Goal: Submit feedback/report problem

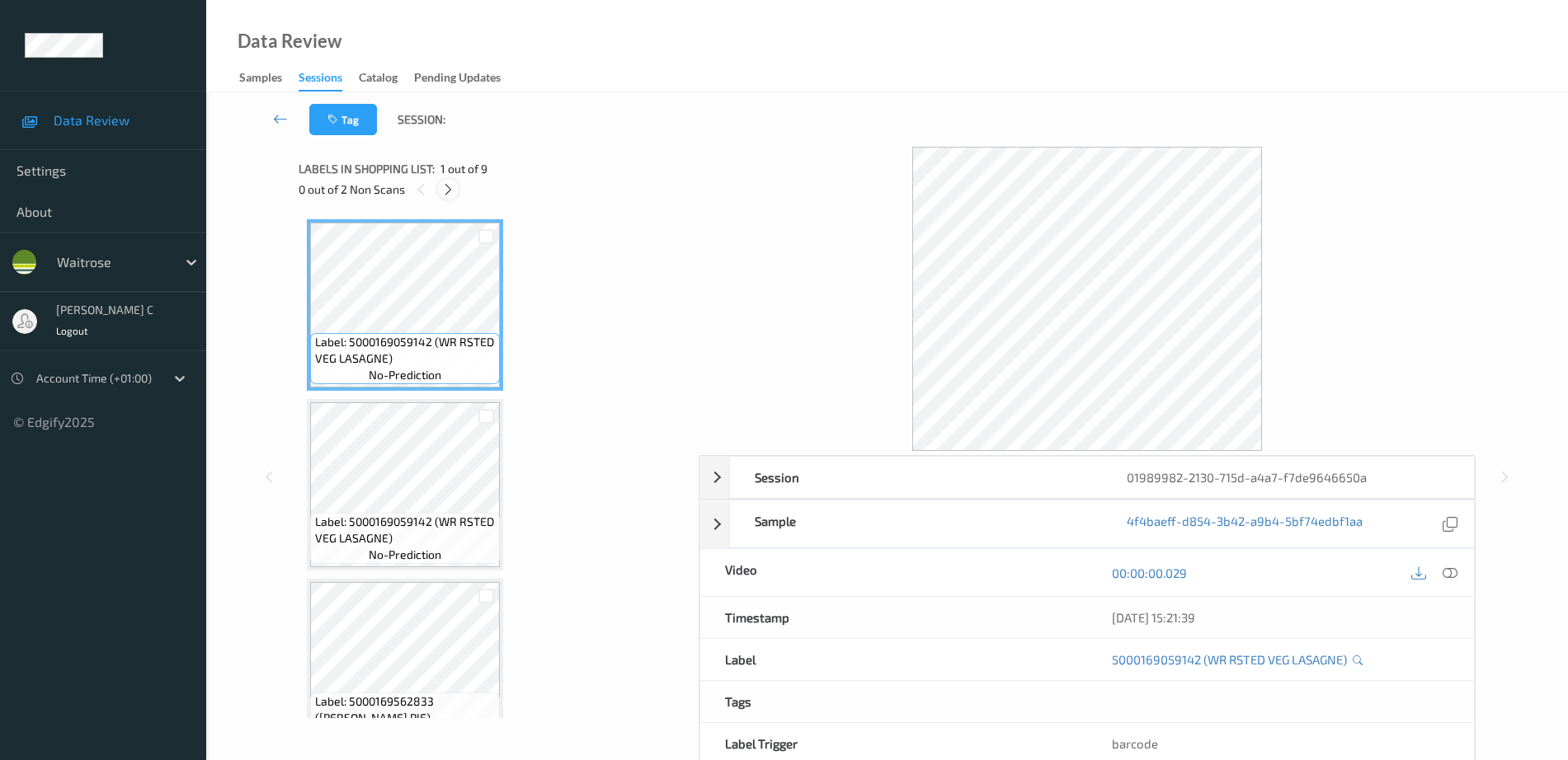
click at [444, 193] on icon at bounding box center [448, 189] width 14 height 15
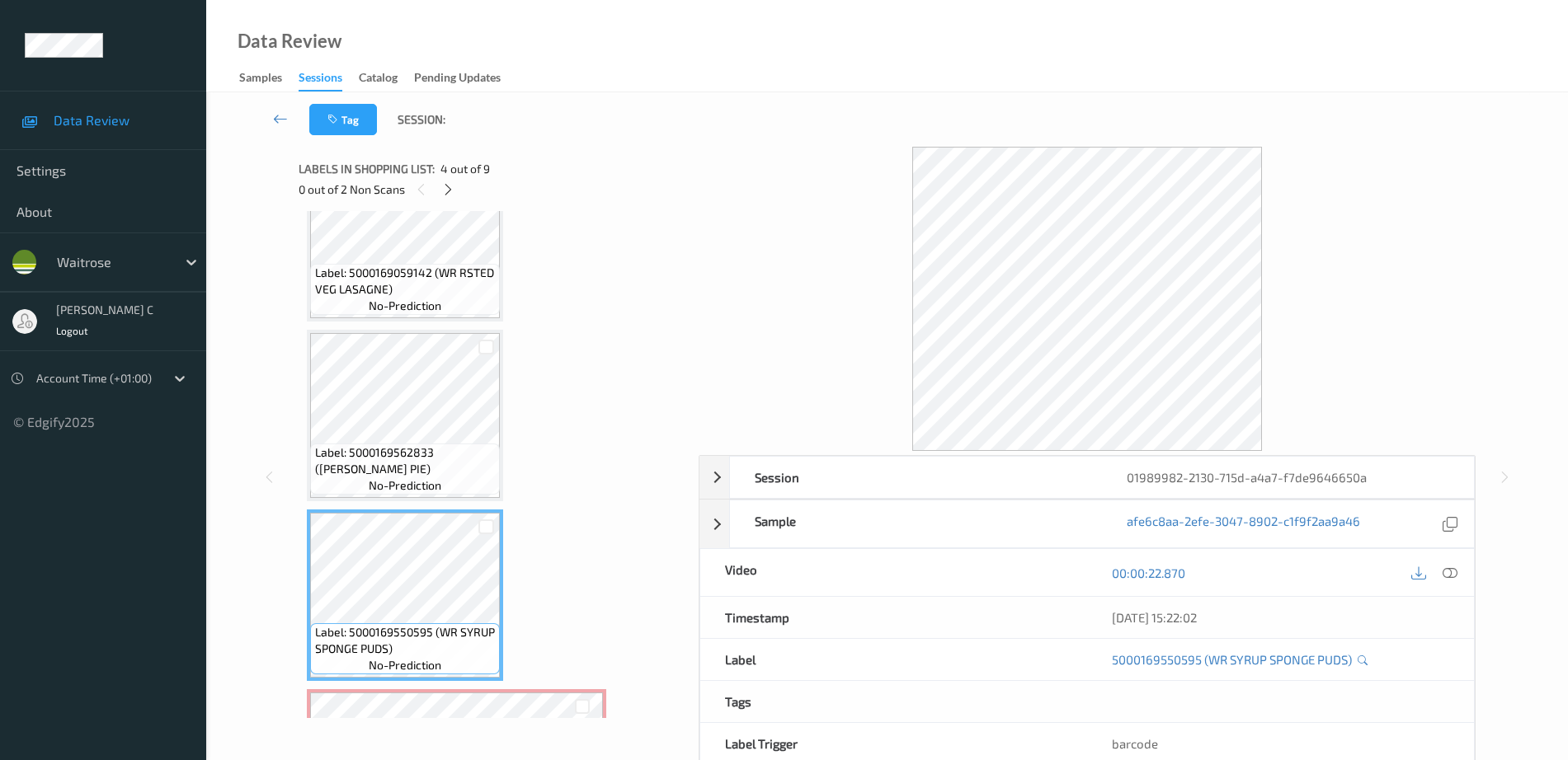
scroll to position [238, 0]
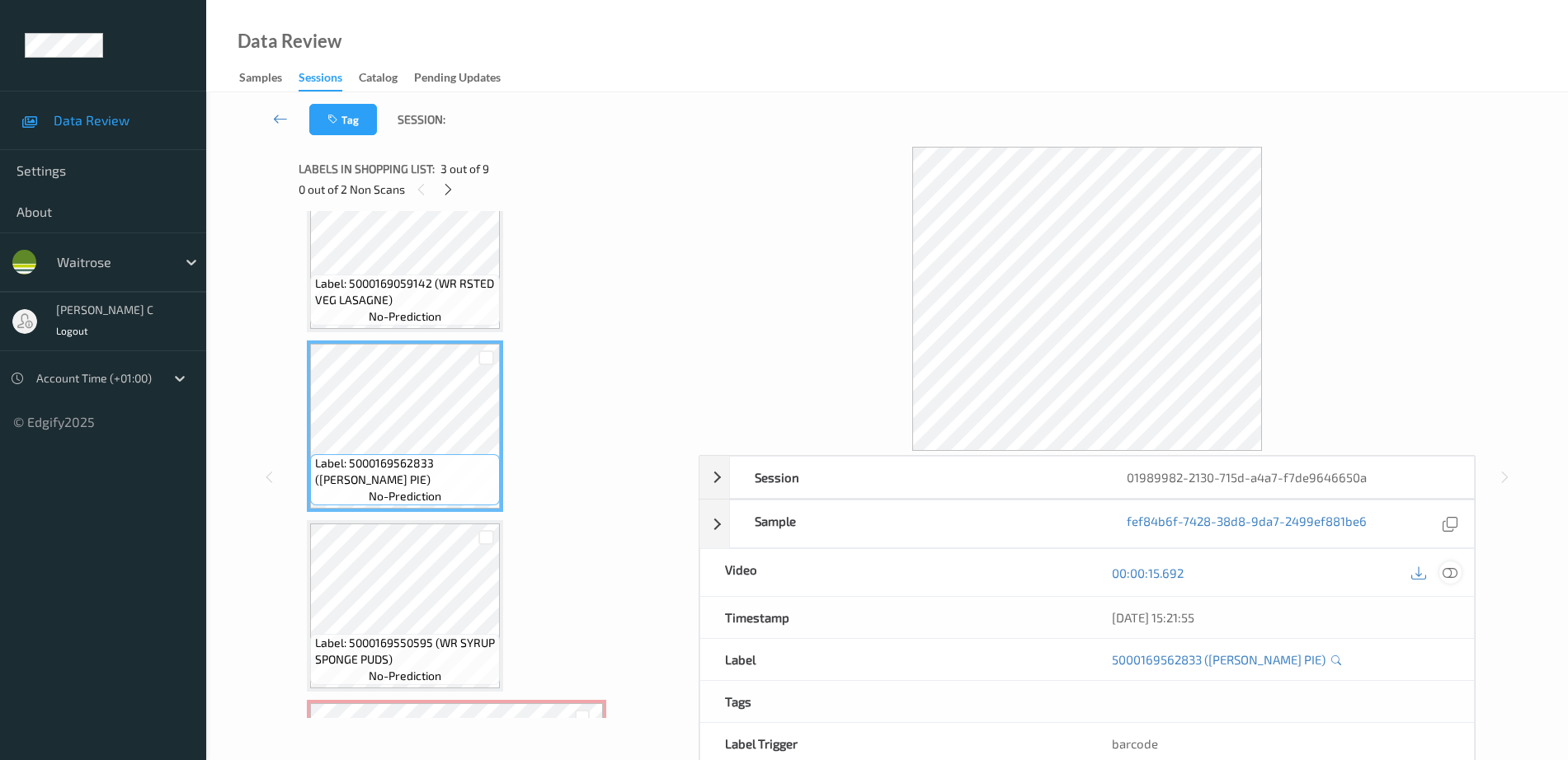
click at [1448, 572] on icon at bounding box center [1450, 572] width 15 height 15
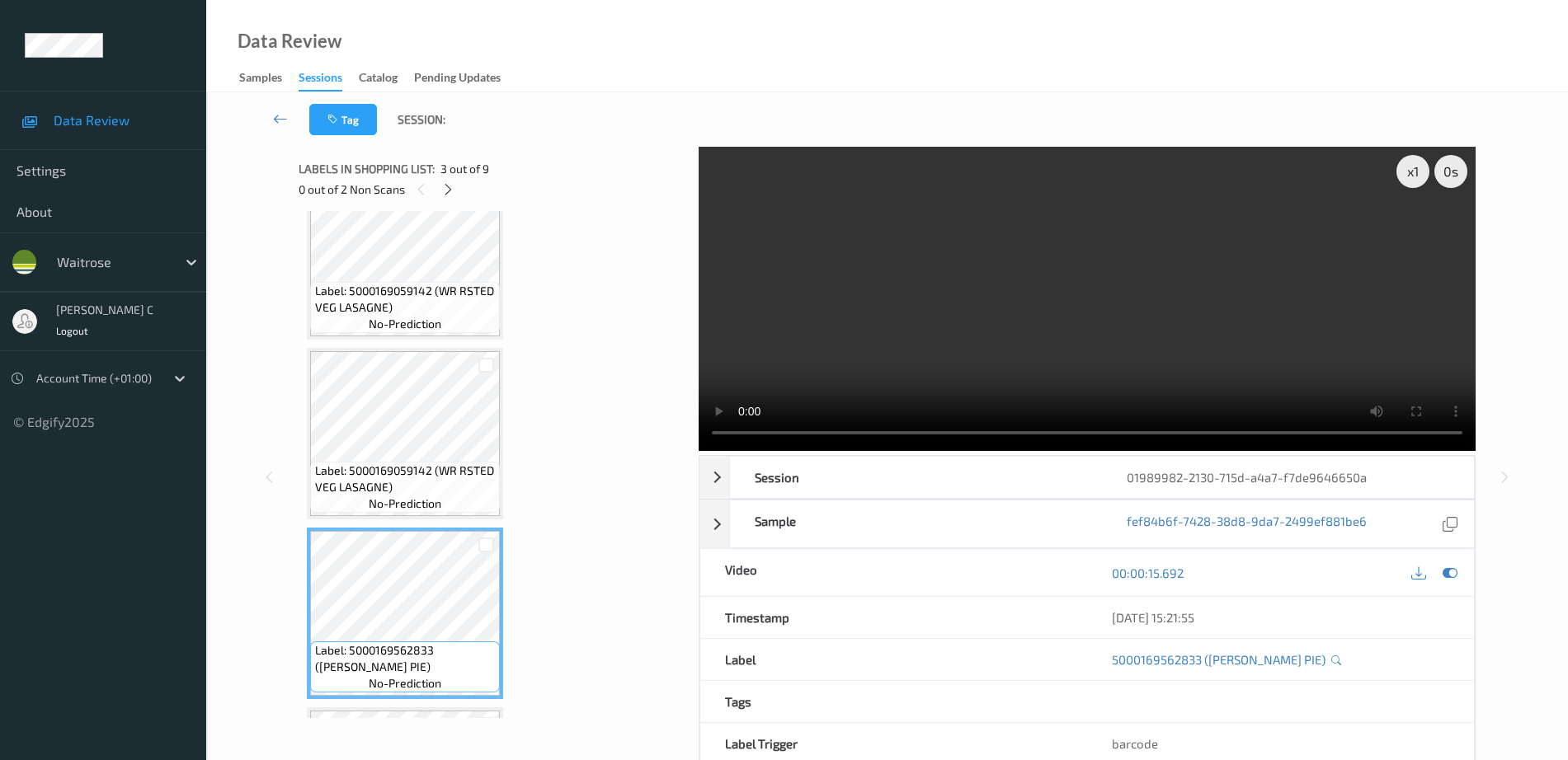
scroll to position [0, 0]
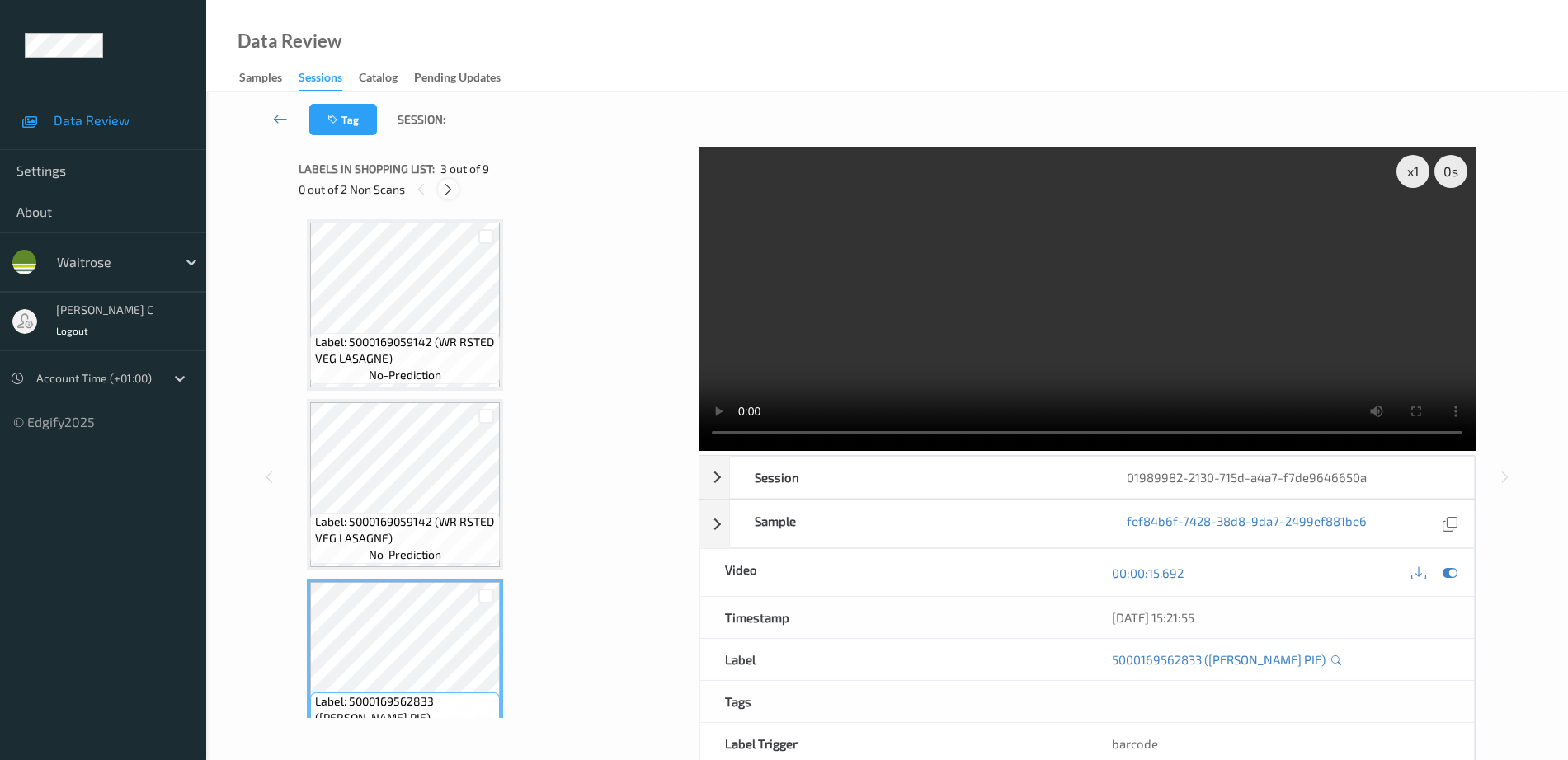
click at [450, 187] on icon at bounding box center [448, 189] width 14 height 15
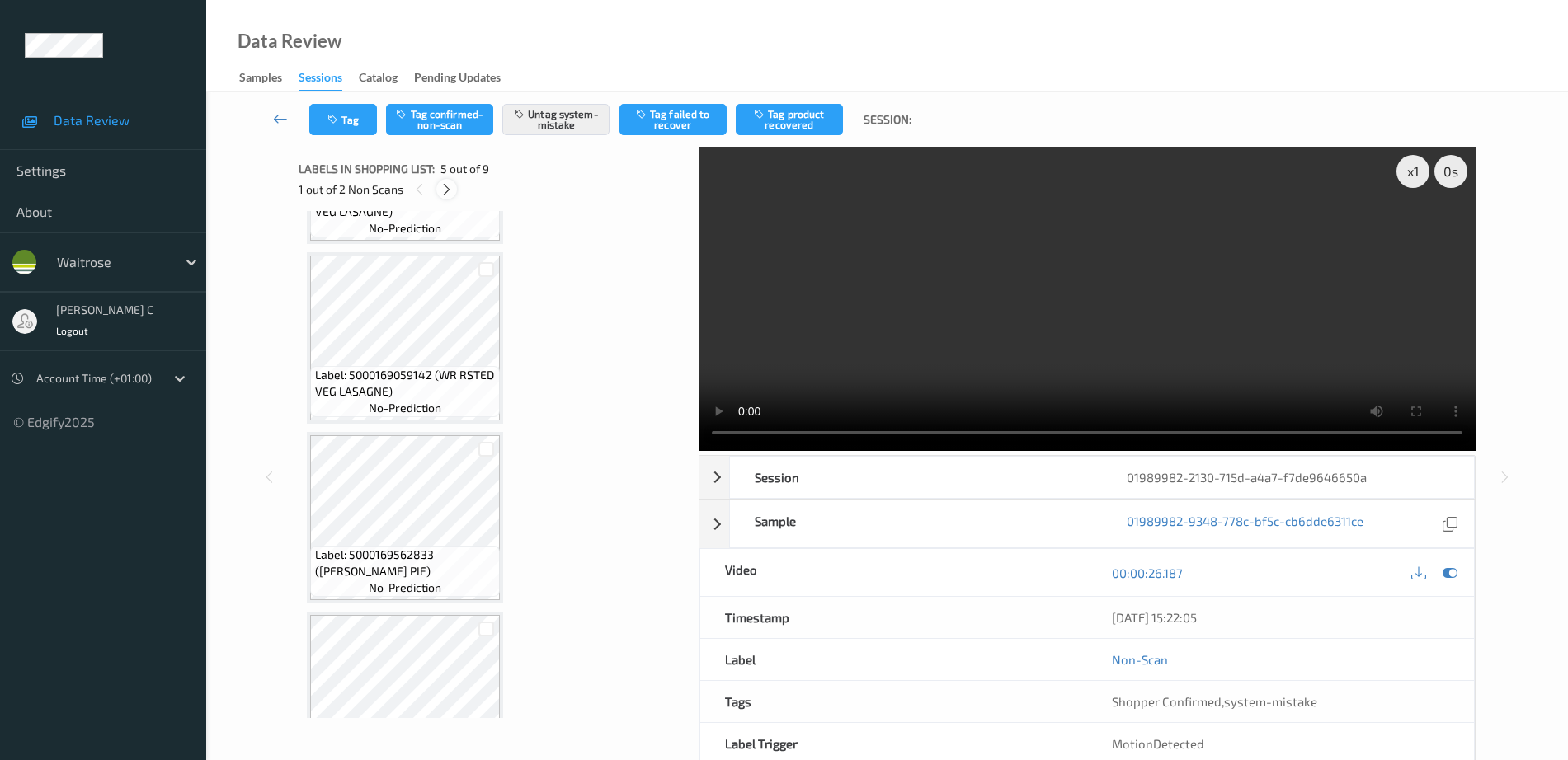
scroll to position [135, 0]
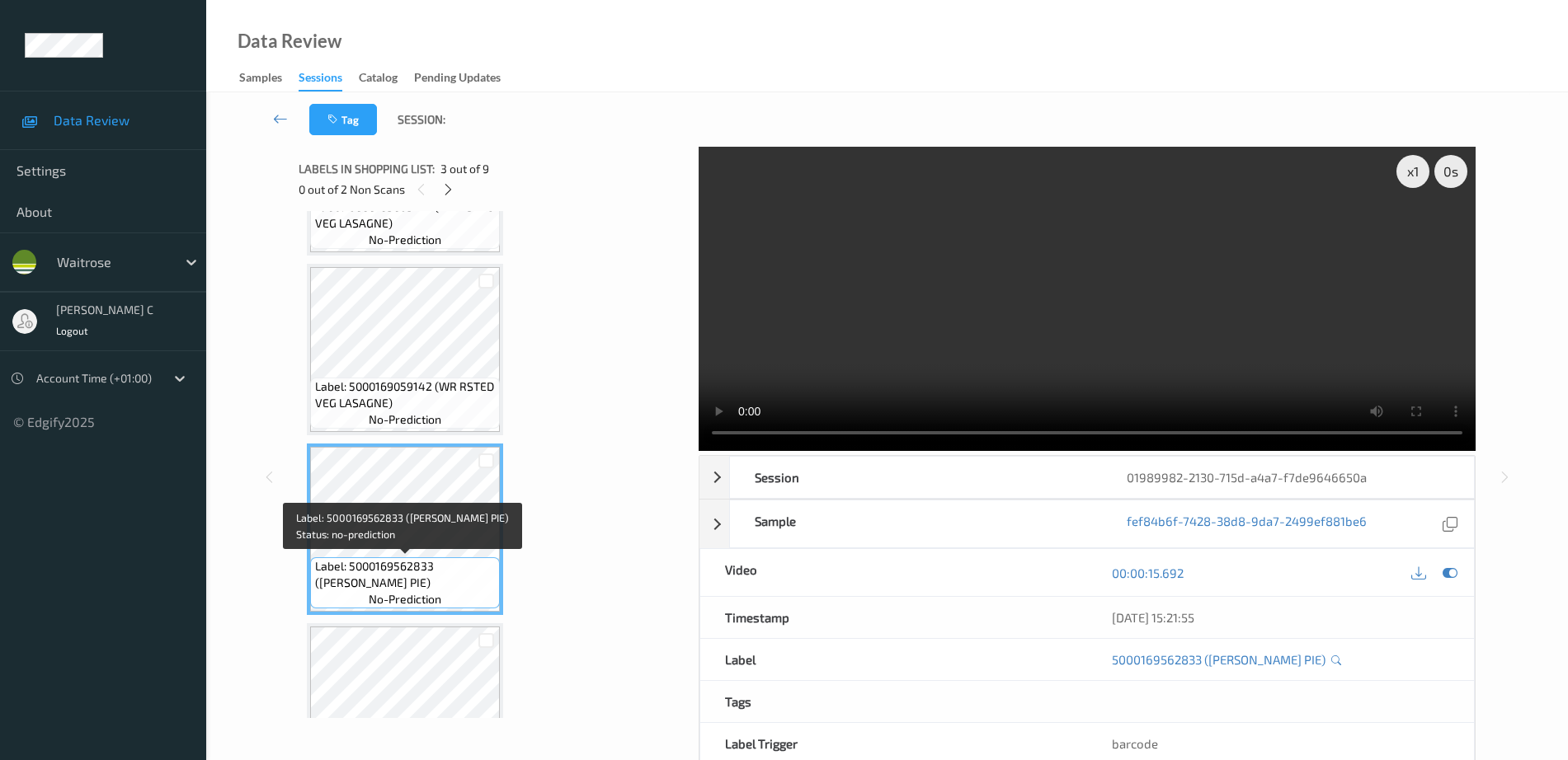
click at [428, 561] on span "Label: 5000169562833 ([PERSON_NAME] PIE)" at bounding box center [406, 575] width 182 height 33
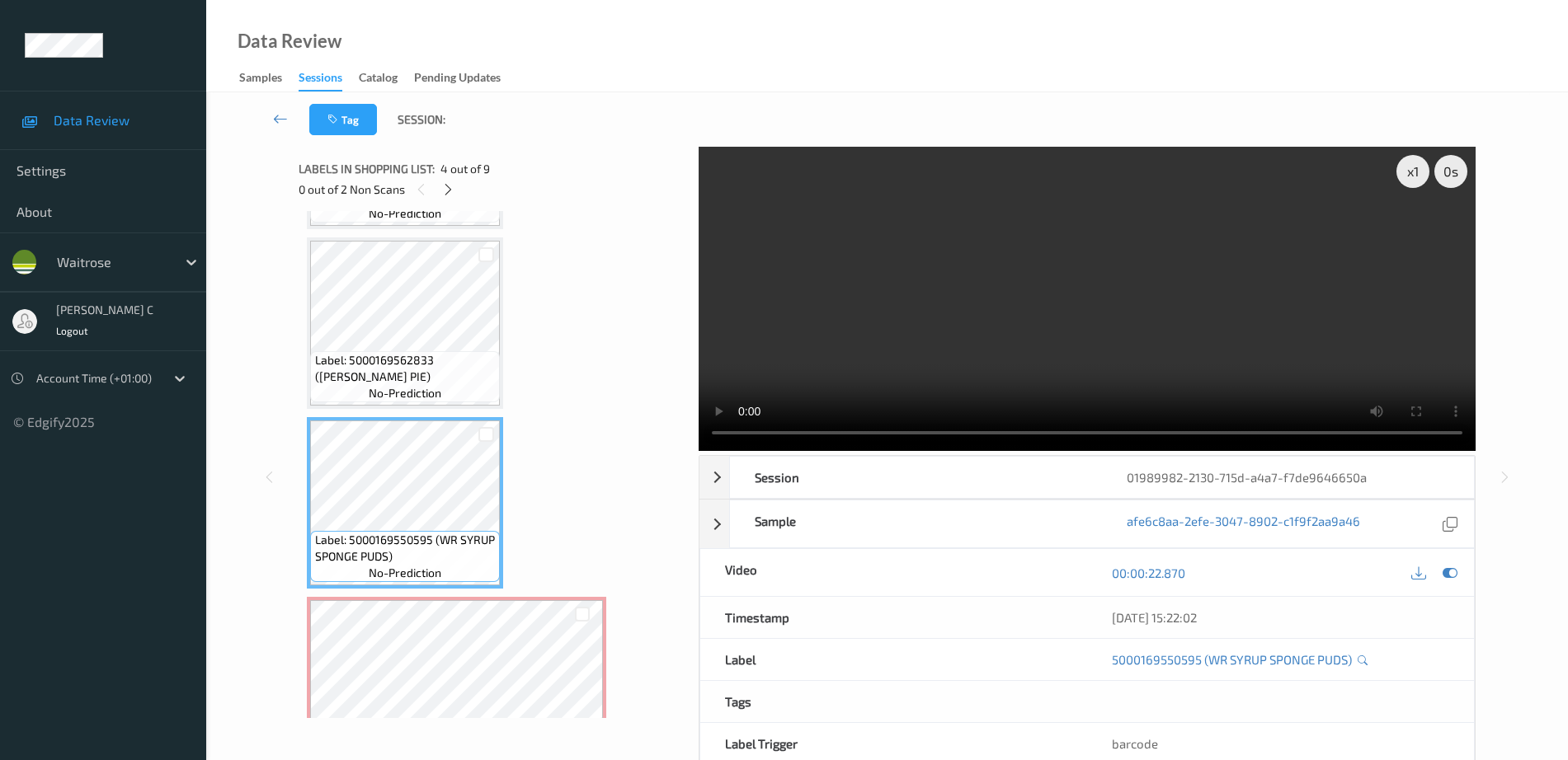
scroll to position [238, 0]
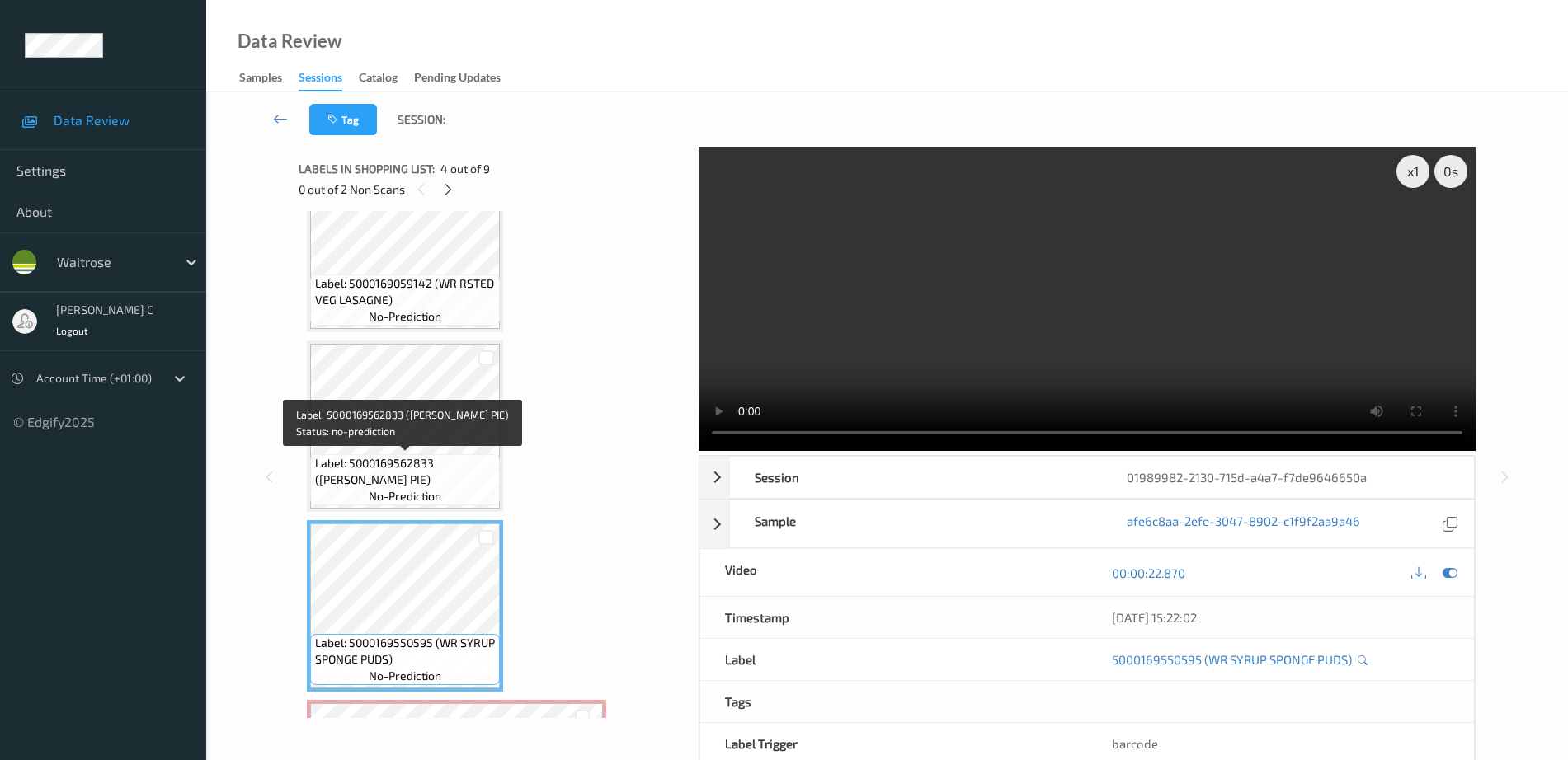
click at [398, 454] on div "Label: 5000169562833 ([PERSON_NAME] PIE) no-prediction" at bounding box center [404, 480] width 189 height 51
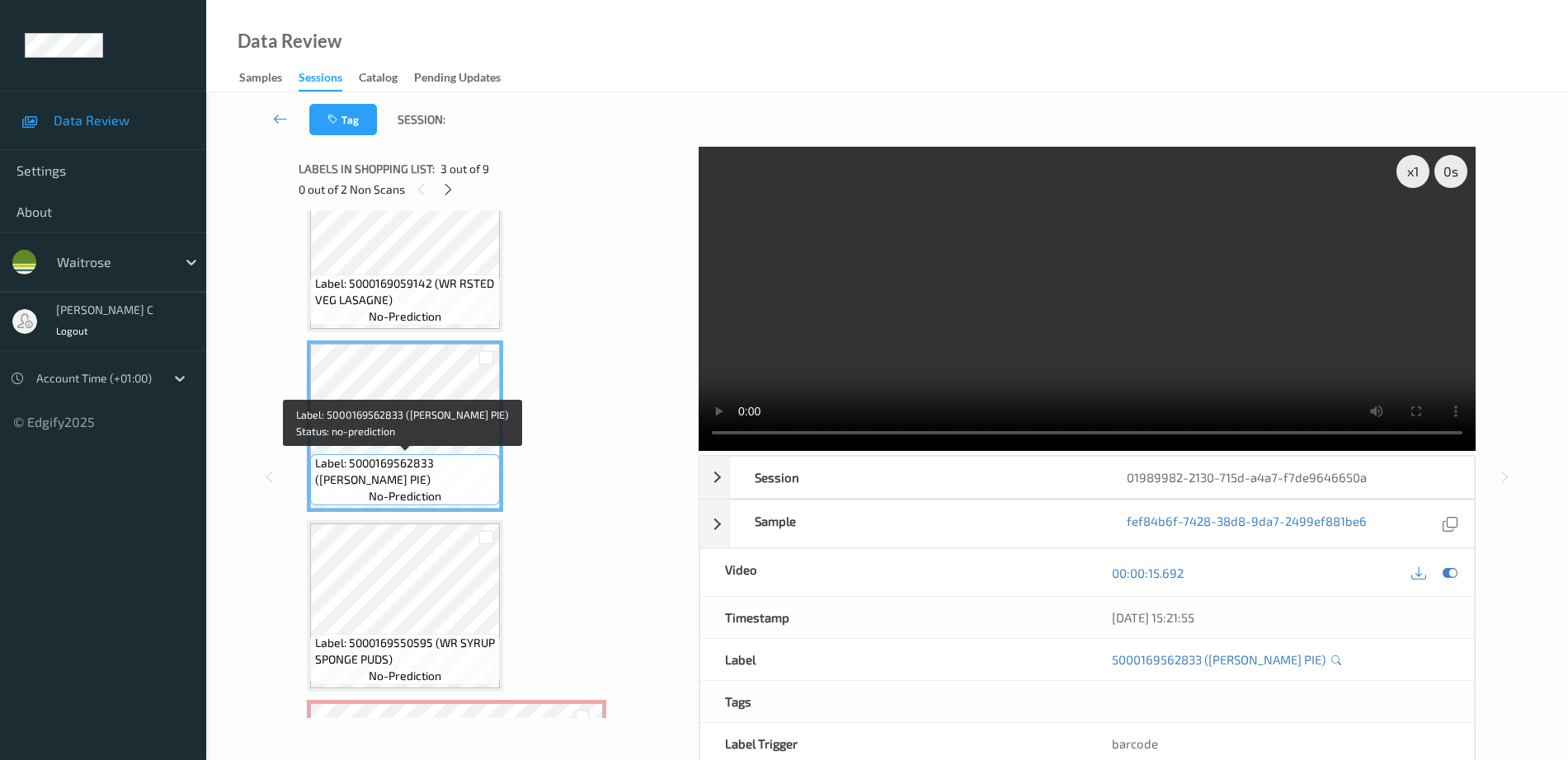
click at [398, 454] on div "Label: 5000169562833 ([PERSON_NAME] PIE) no-prediction" at bounding box center [404, 480] width 189 height 51
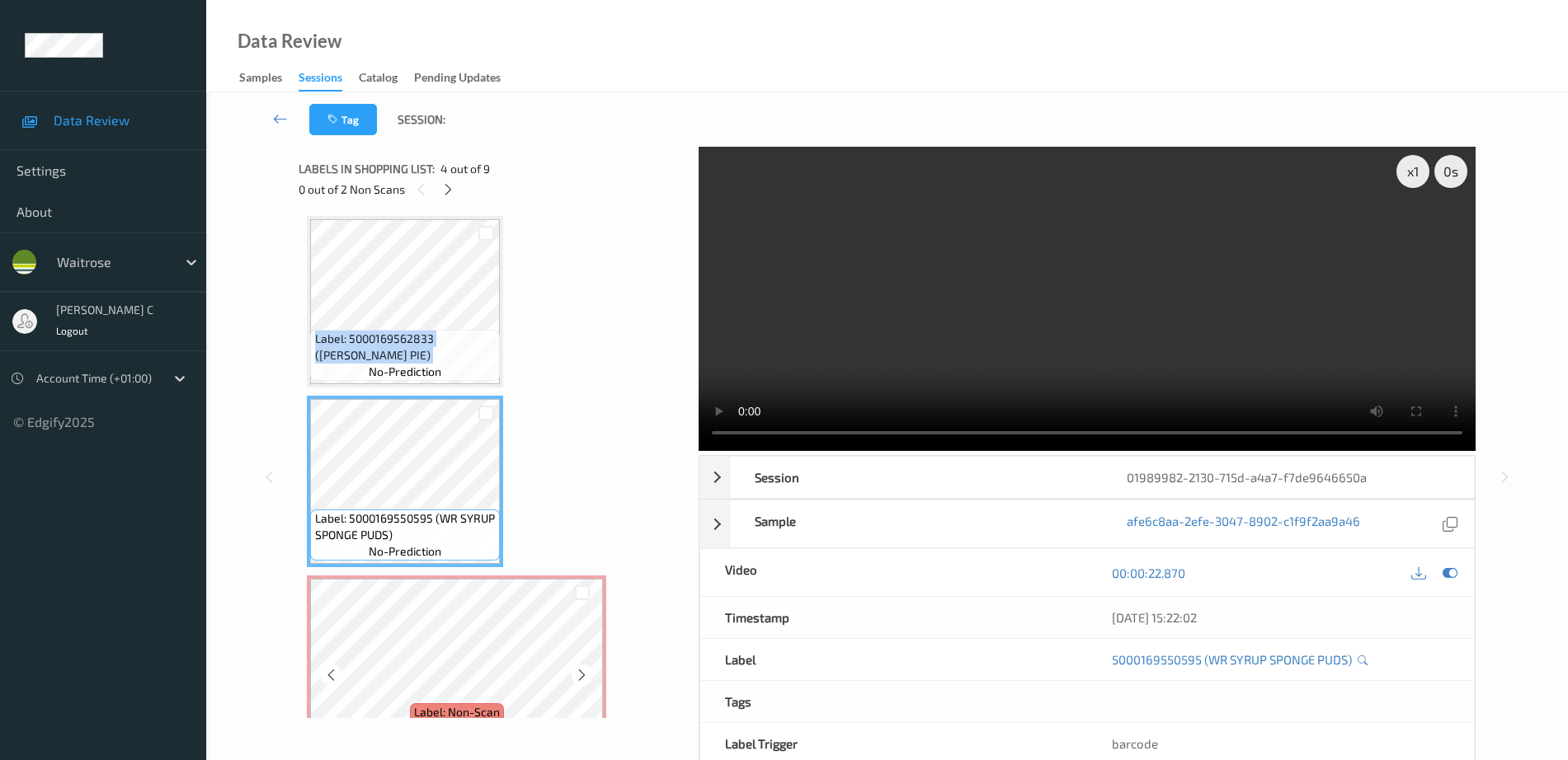
scroll to position [445, 0]
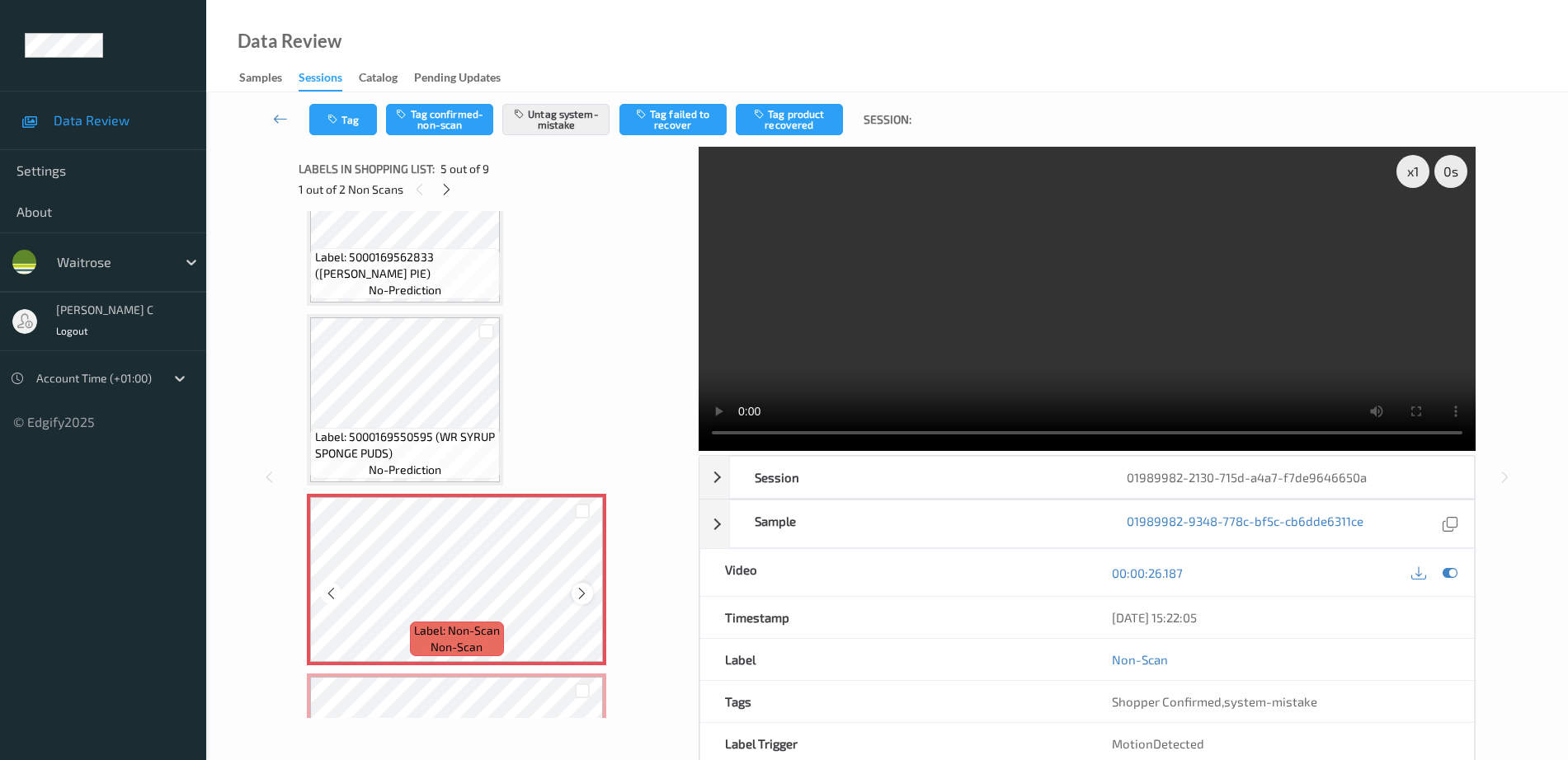
click at [581, 592] on icon at bounding box center [582, 593] width 14 height 15
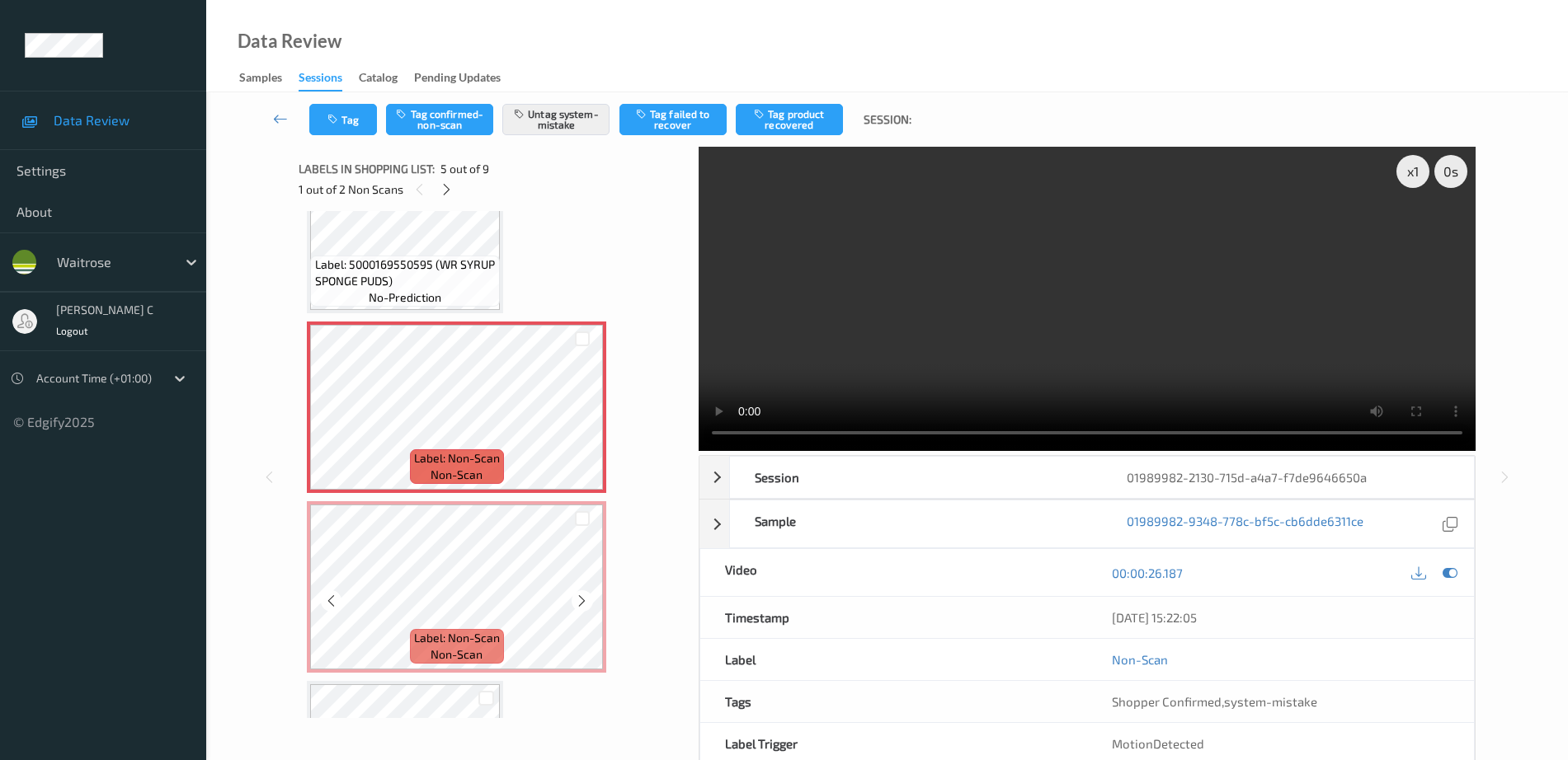
scroll to position [650, 0]
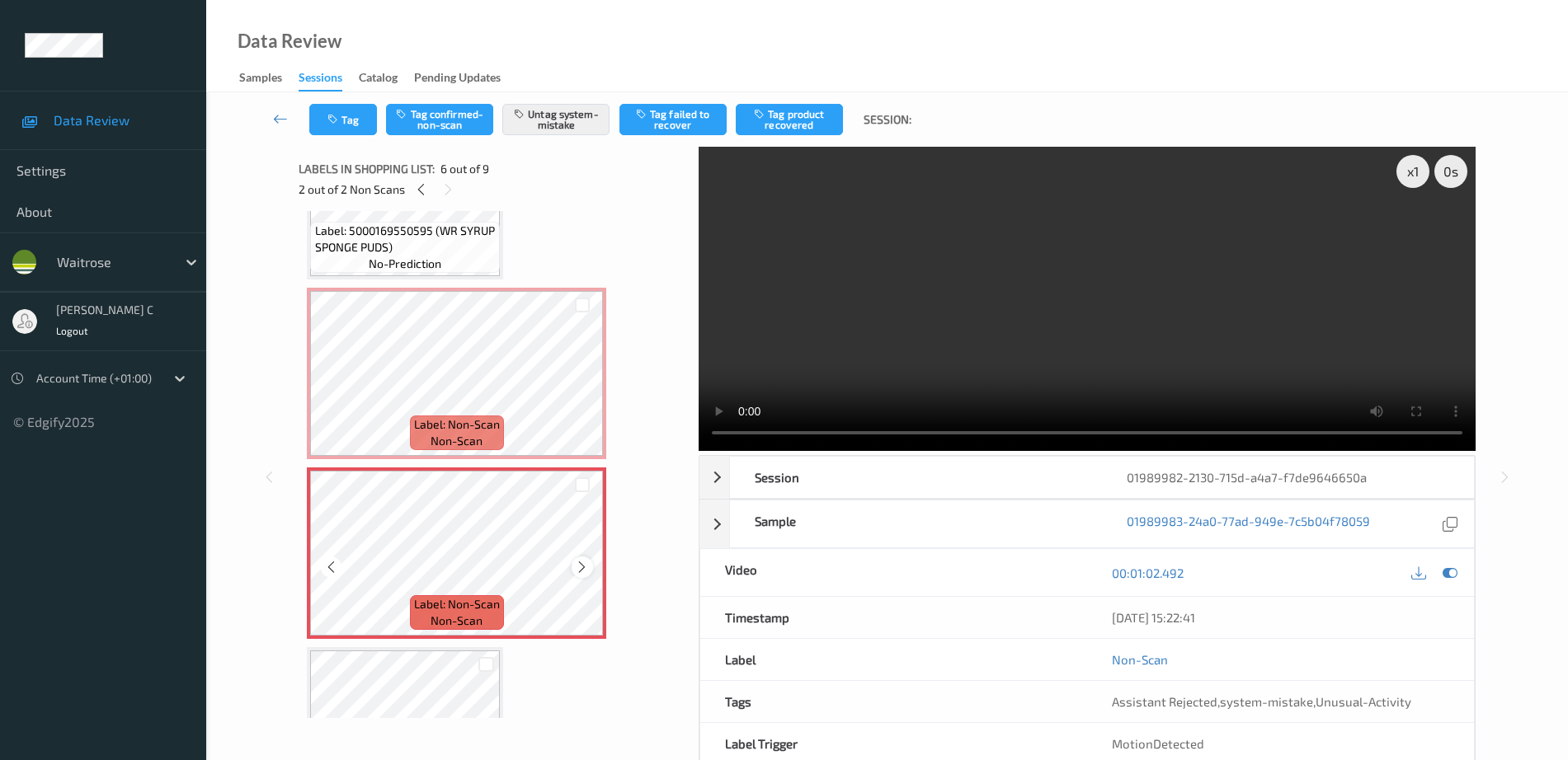
click at [575, 564] on icon at bounding box center [582, 567] width 14 height 15
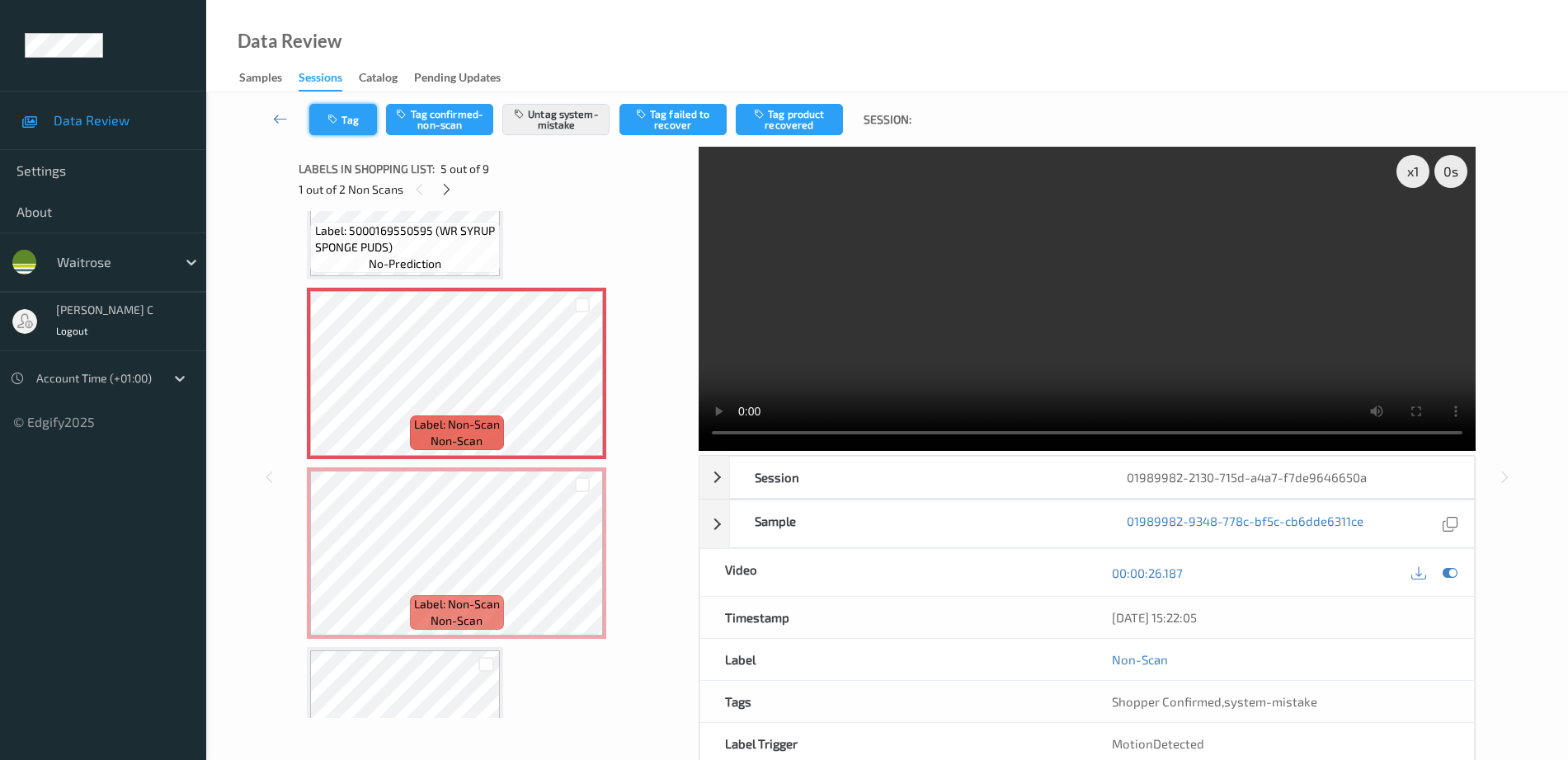
click at [341, 119] on icon "button" at bounding box center [334, 119] width 14 height 11
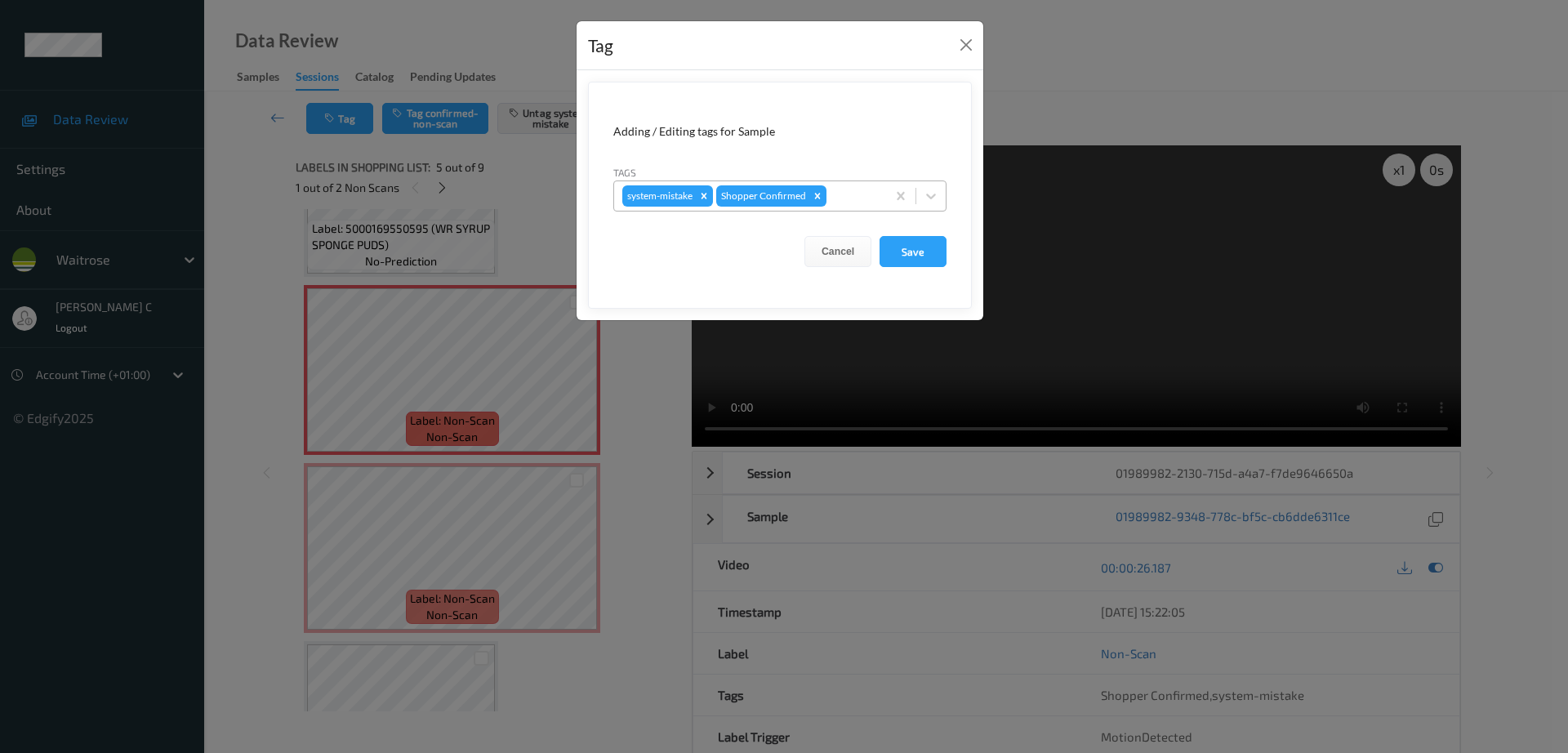
click at [857, 183] on div "system-mistake Shopper Confirmed" at bounding box center [750, 196] width 272 height 28
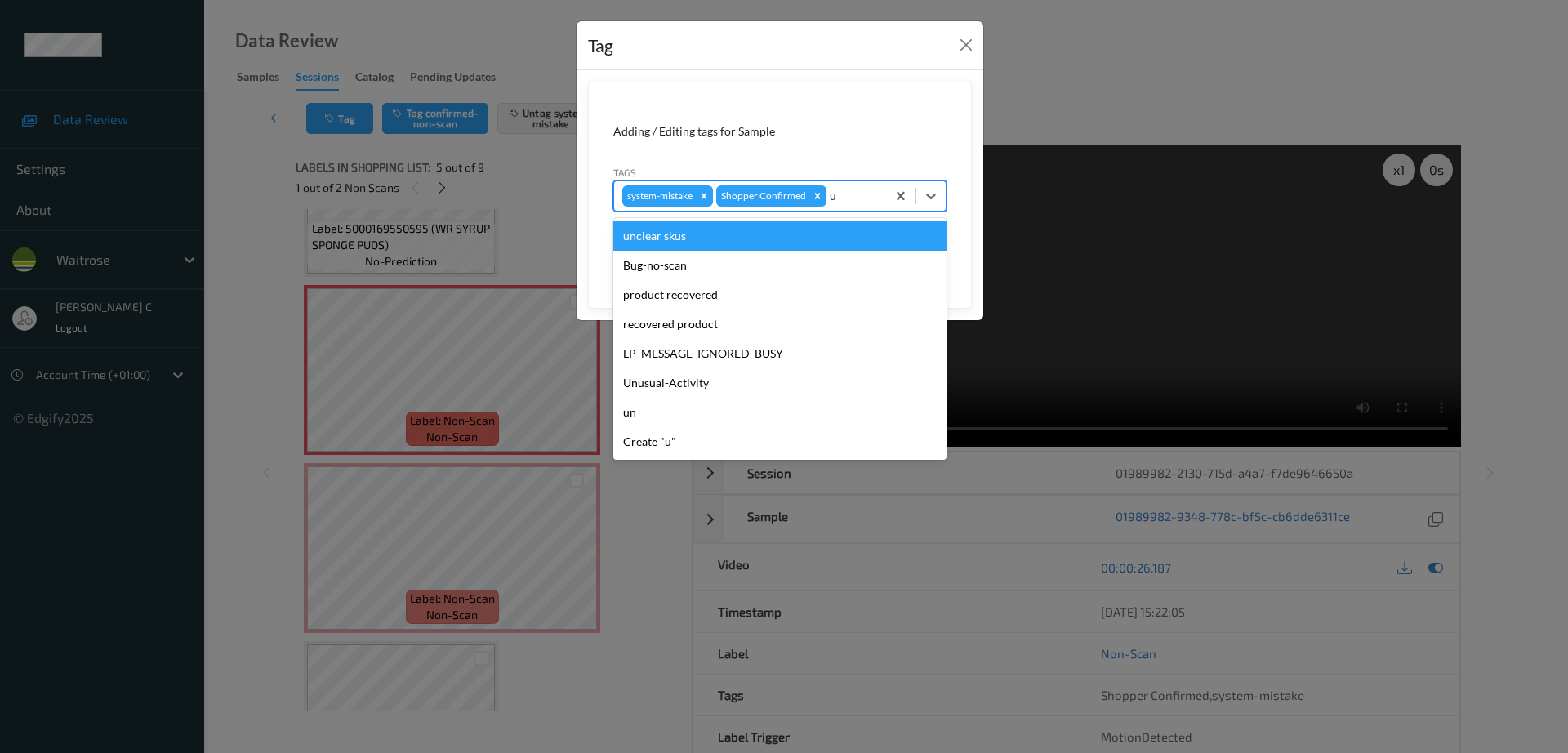
type input "un"
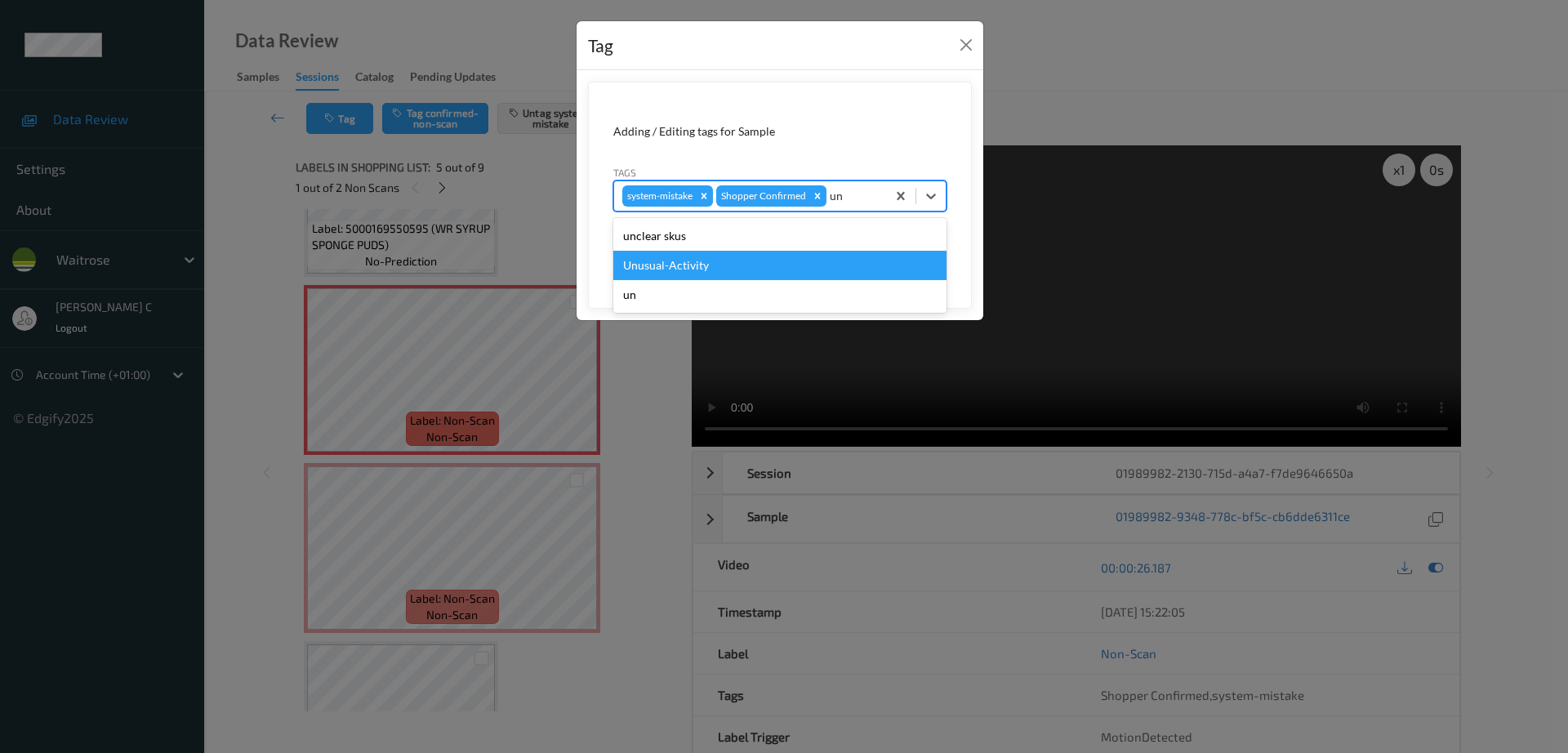
click at [691, 265] on div "Unusual-Activity" at bounding box center [780, 266] width 333 height 30
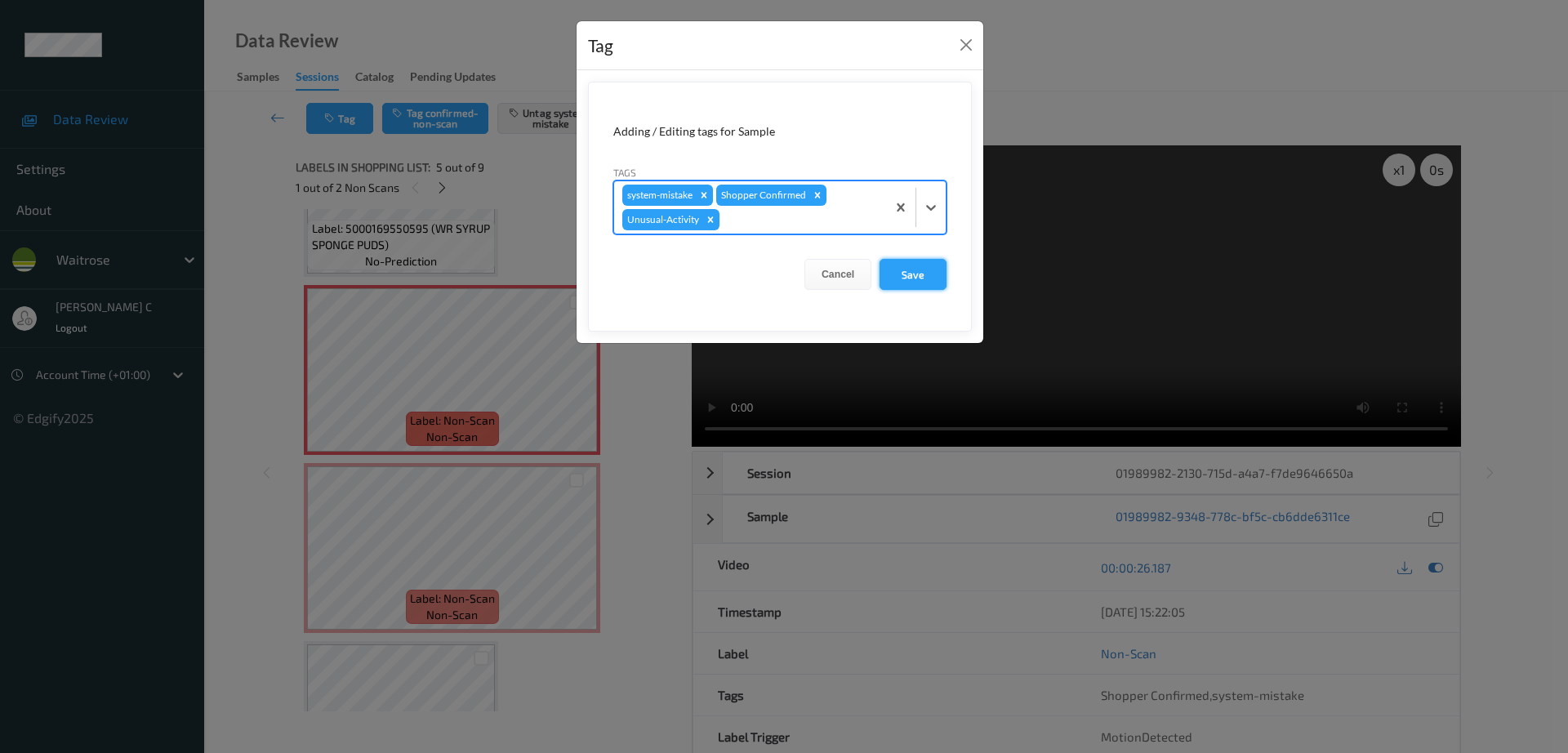
click at [931, 273] on button "Save" at bounding box center [913, 274] width 67 height 31
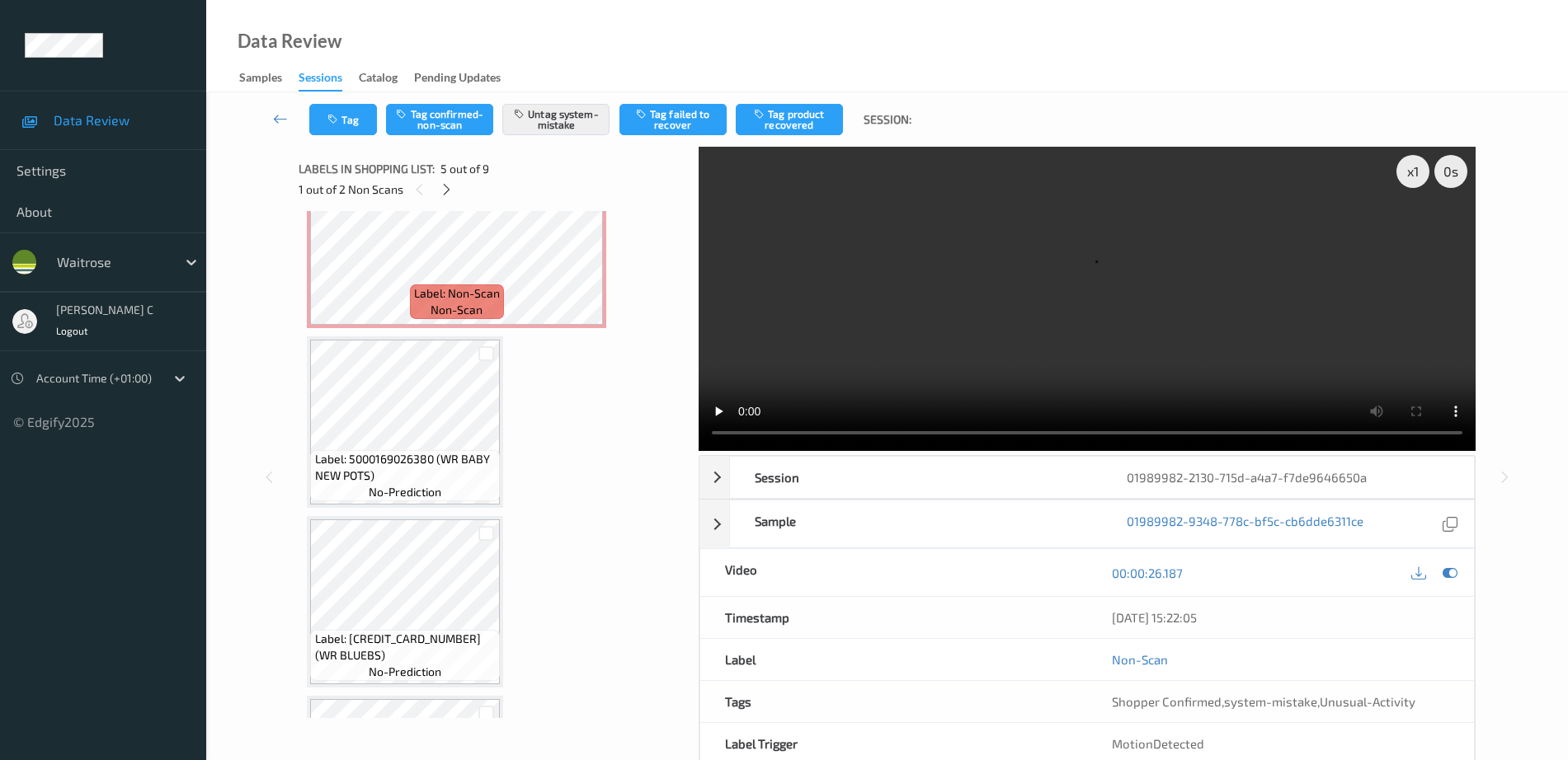
scroll to position [810, 0]
